Goal: Task Accomplishment & Management: Manage account settings

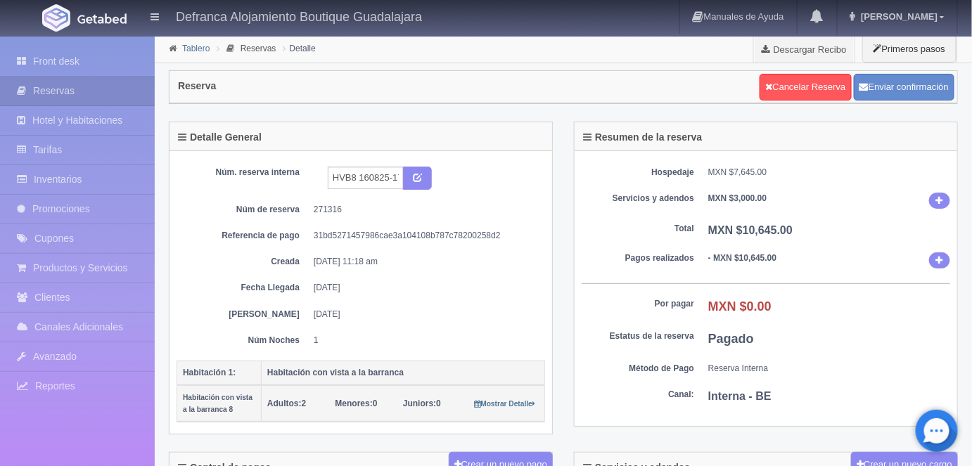
click at [189, 52] on link "Tablero" at bounding box center [195, 49] width 27 height 10
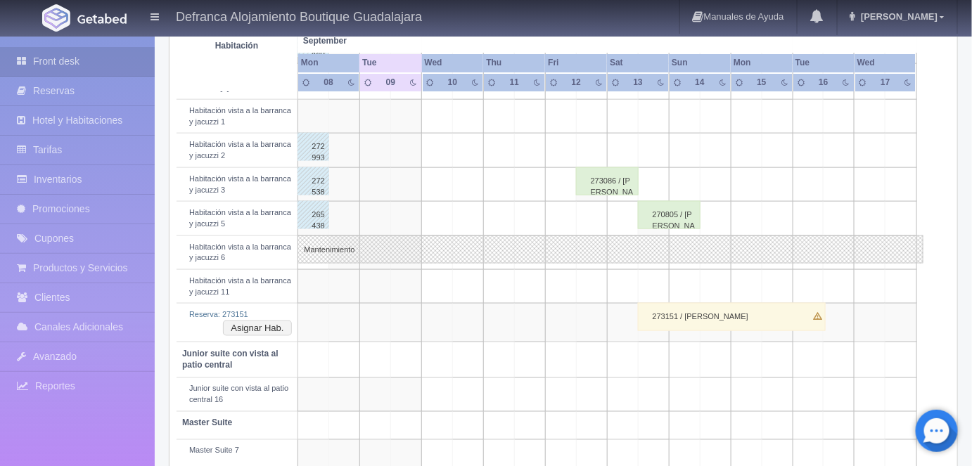
scroll to position [533, 0]
click at [277, 323] on button "Asignar Hab." at bounding box center [257, 329] width 68 height 15
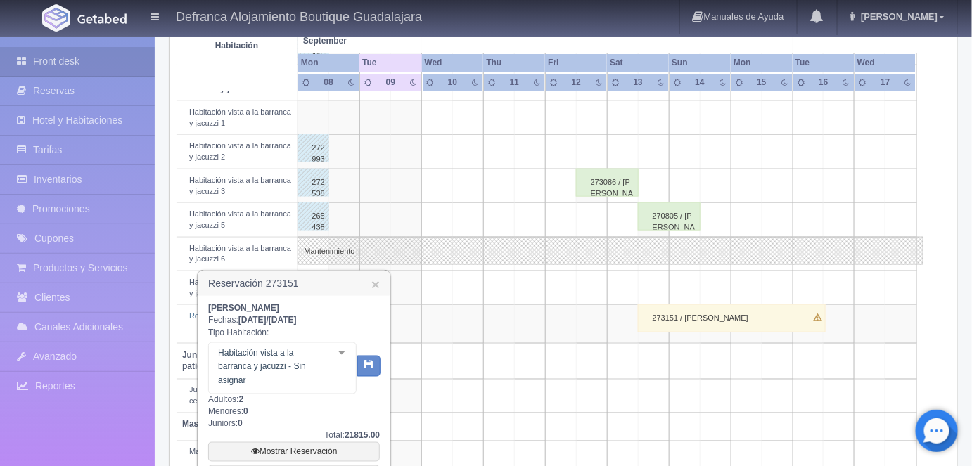
click at [341, 352] on div at bounding box center [342, 353] width 28 height 21
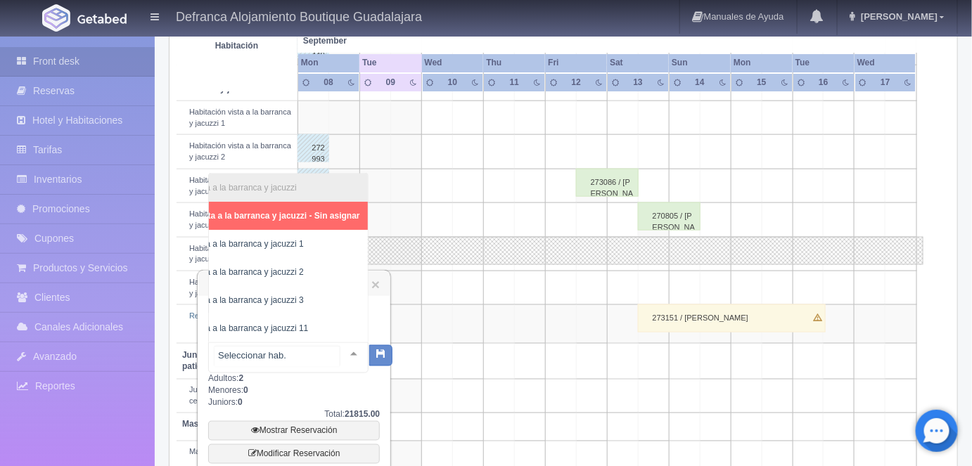
scroll to position [0, 73]
click at [284, 295] on span "Habitación vista a la barranca y jacuzzi 3" at bounding box center [227, 300] width 153 height 10
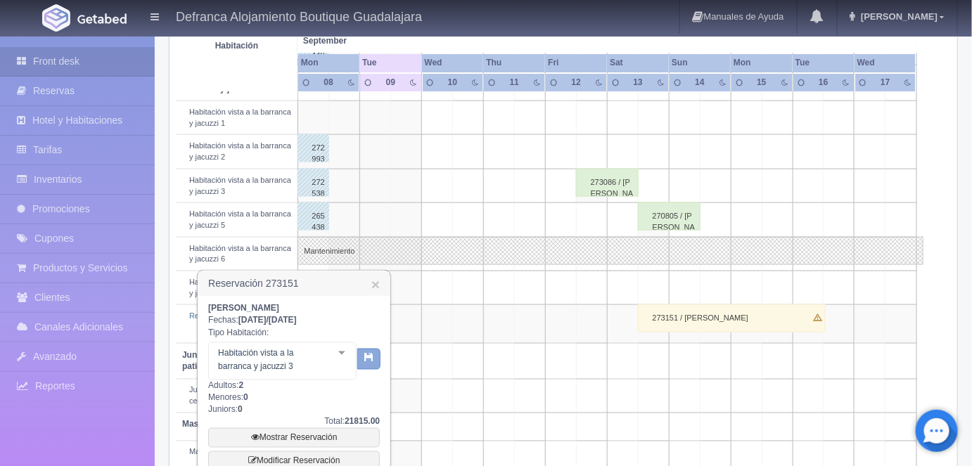
click at [366, 360] on icon "button" at bounding box center [368, 357] width 9 height 9
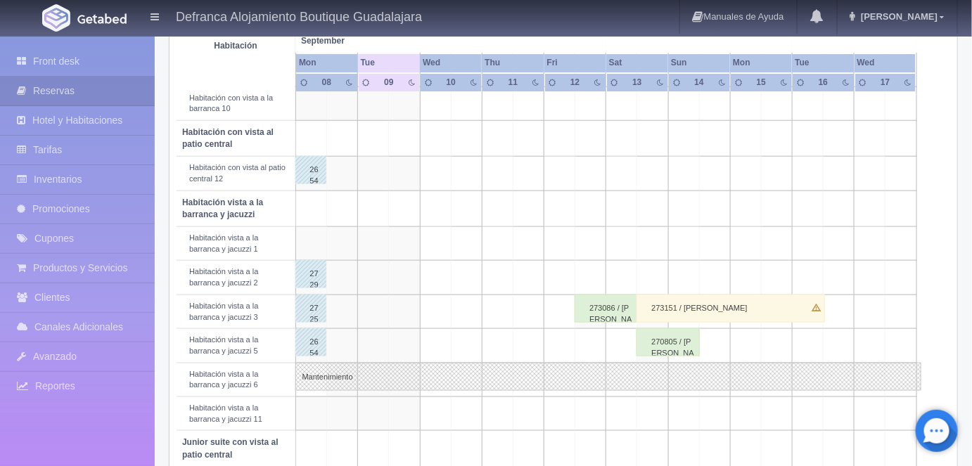
scroll to position [412, 0]
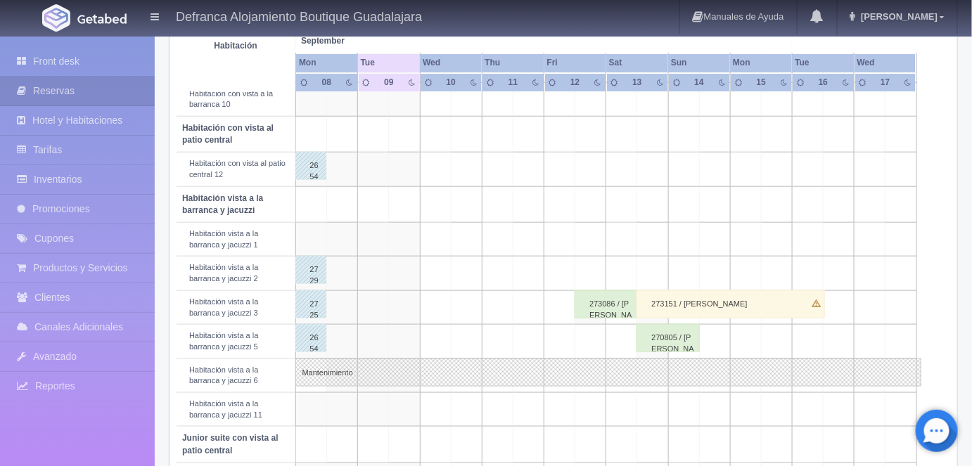
click at [688, 298] on div "273151 / [PERSON_NAME]" at bounding box center [731, 305] width 188 height 28
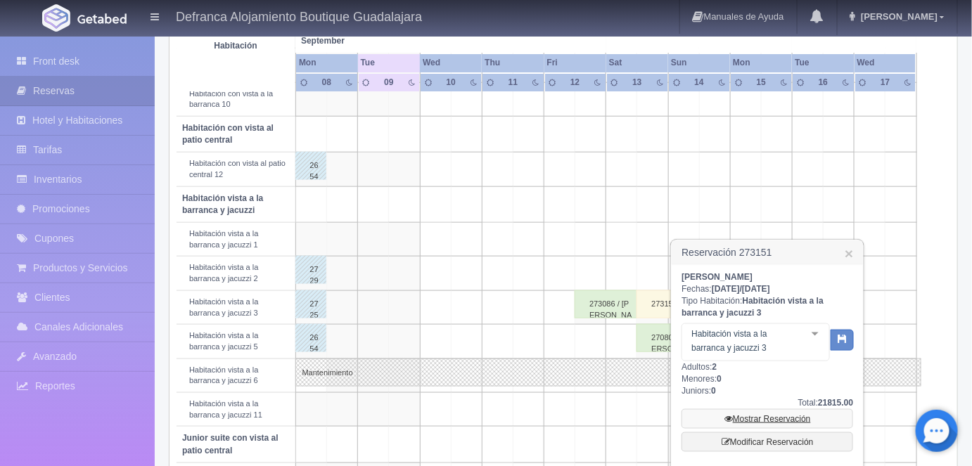
click at [750, 418] on link "Mostrar Reservación" at bounding box center [768, 419] width 172 height 20
